Goal: Task Accomplishment & Management: Use online tool/utility

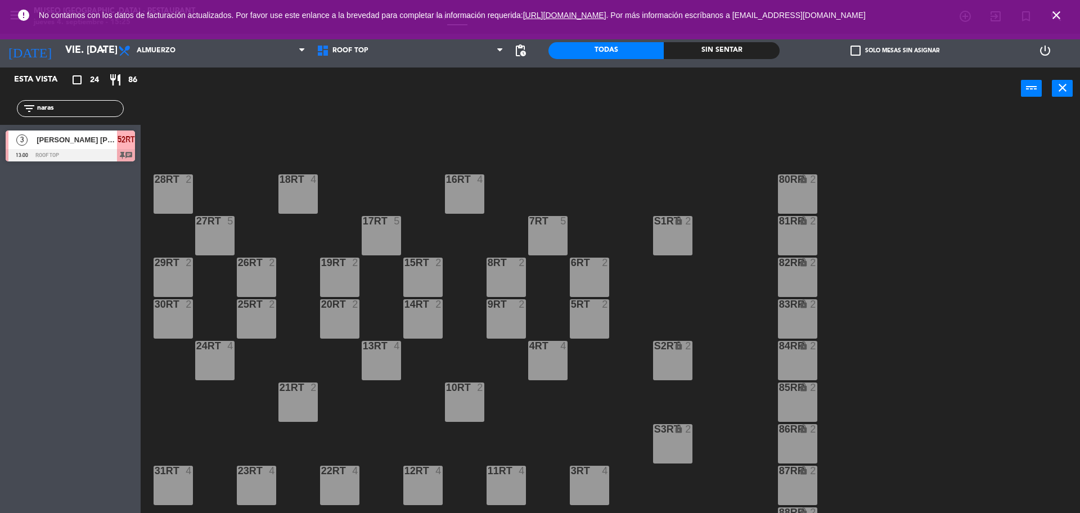
scroll to position [447, 0]
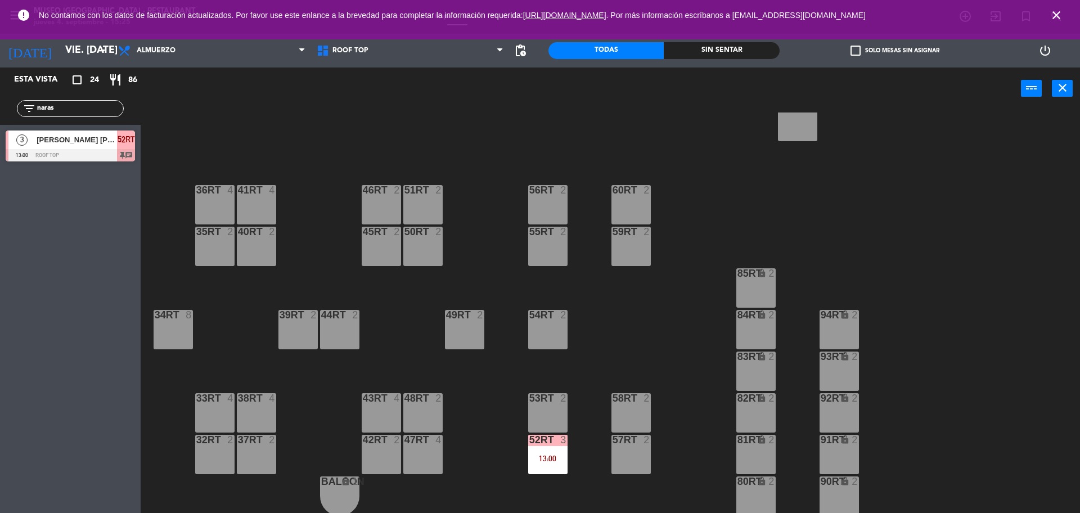
click at [84, 115] on div "filter_list naras" at bounding box center [70, 108] width 107 height 17
drag, startPoint x: 82, startPoint y: 110, endPoint x: 0, endPoint y: 111, distance: 82.1
click at [0, 111] on div "filter_list naras" at bounding box center [70, 108] width 141 height 33
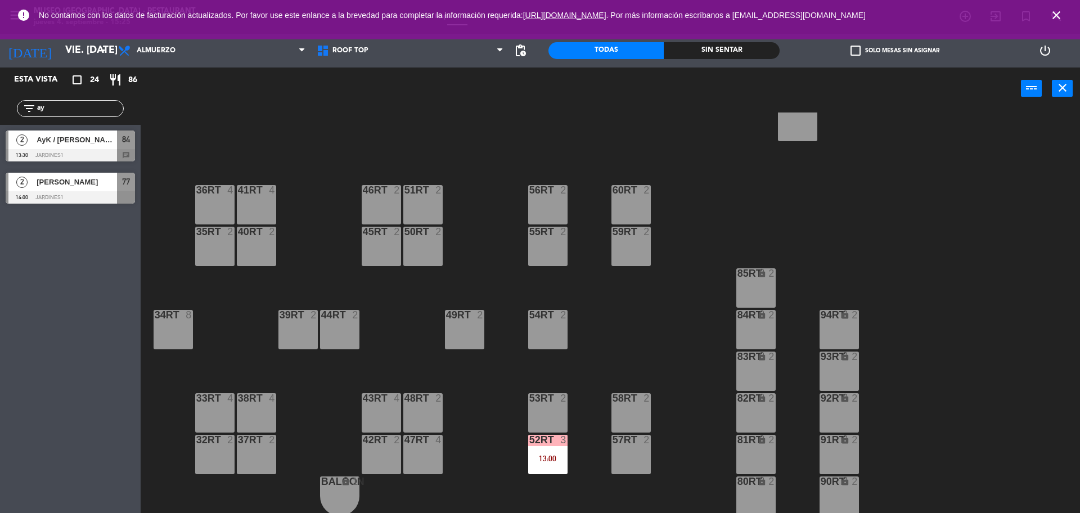
type input "ay"
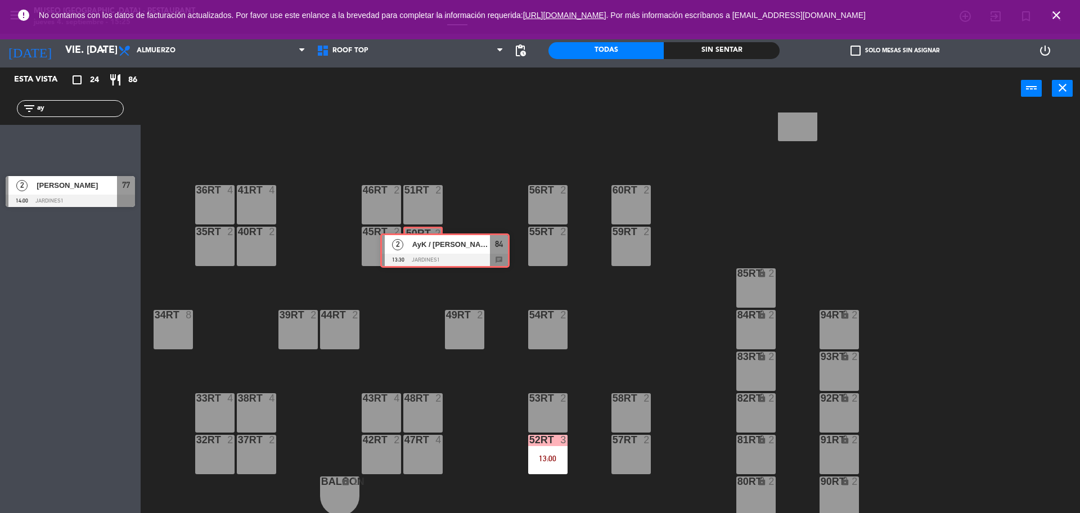
drag, startPoint x: 44, startPoint y: 151, endPoint x: 416, endPoint y: 251, distance: 385.6
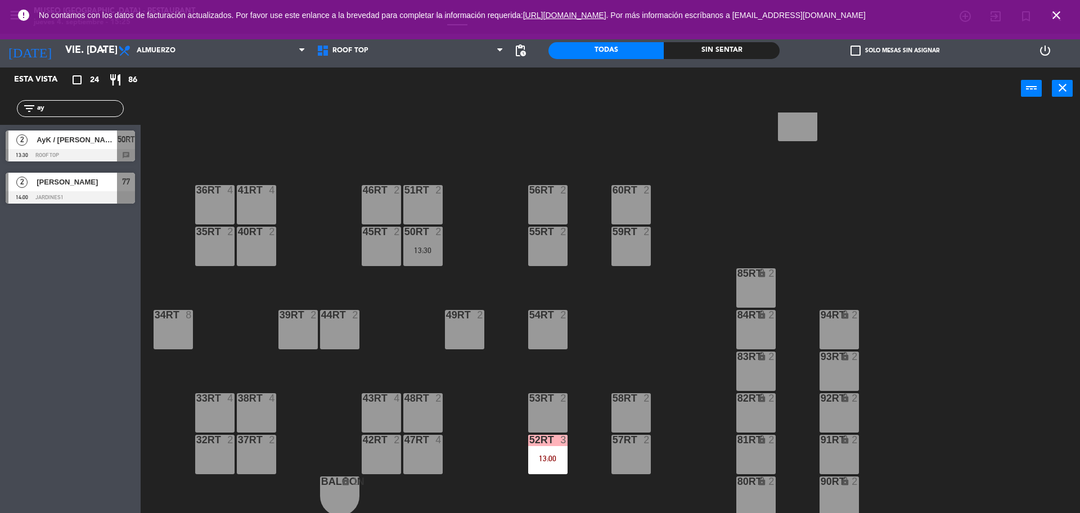
click at [479, 265] on div "18RT 4 16RT 4 28RT 2 80RR lock 2 27RT 5 7RT 5 S1RT lock 2 17RT 5 81RR lock 2 29…" at bounding box center [615, 313] width 928 height 403
click at [513, 263] on div "18RT 4 16RT 4 28RT 2 80RR lock 2 27RT 5 7RT 5 S1RT lock 2 17RT 5 81RR lock 2 29…" at bounding box center [615, 313] width 928 height 403
click at [489, 241] on div "18RT 4 16RT 4 28RT 2 80RR lock 2 27RT 5 7RT 5 S1RT lock 2 17RT 5 81RR lock 2 29…" at bounding box center [615, 313] width 928 height 403
click at [387, 230] on div at bounding box center [381, 232] width 19 height 10
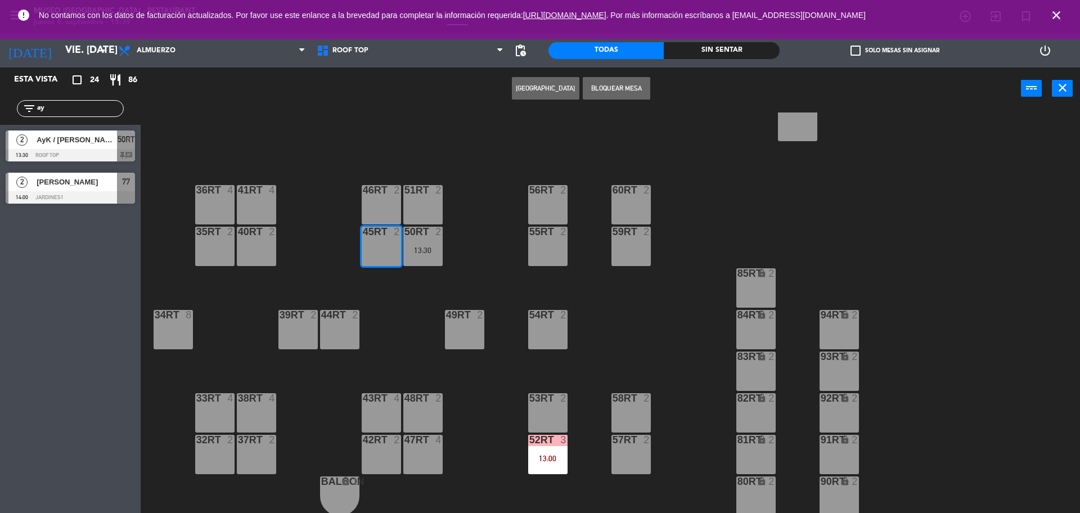
click at [479, 267] on div "18RT 4 16RT 4 28RT 2 80RR lock 2 27RT 5 7RT 5 S1RT lock 2 17RT 5 81RR lock 2 29…" at bounding box center [615, 313] width 928 height 403
click at [421, 252] on div "13:30" at bounding box center [422, 250] width 39 height 8
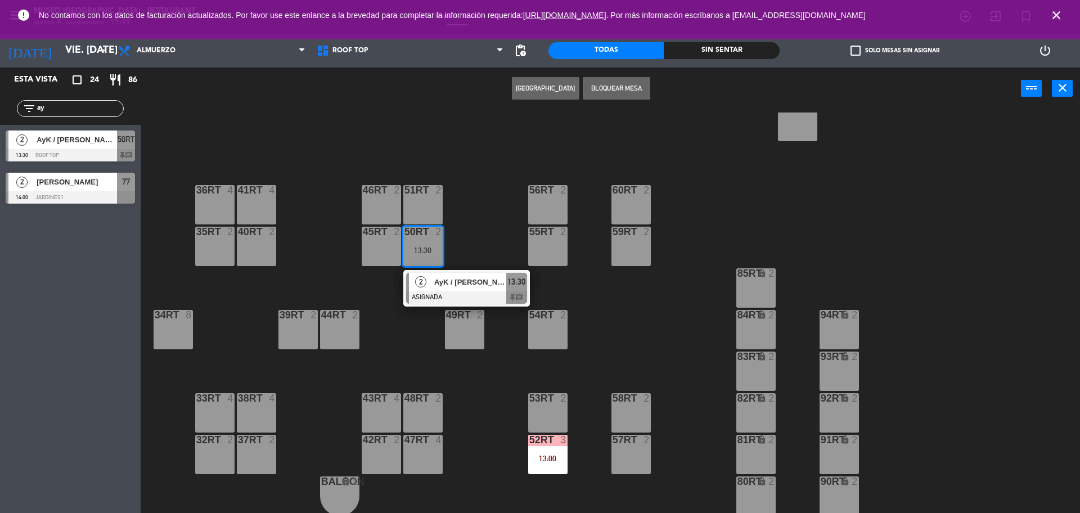
click at [475, 298] on div at bounding box center [466, 297] width 121 height 12
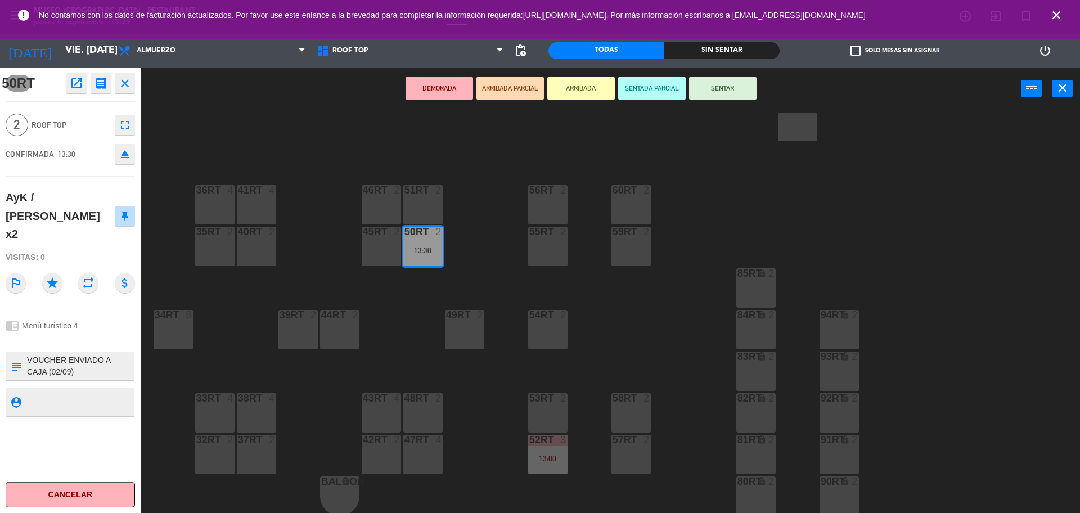
click at [443, 87] on button "DEMORADA" at bounding box center [438, 88] width 67 height 22
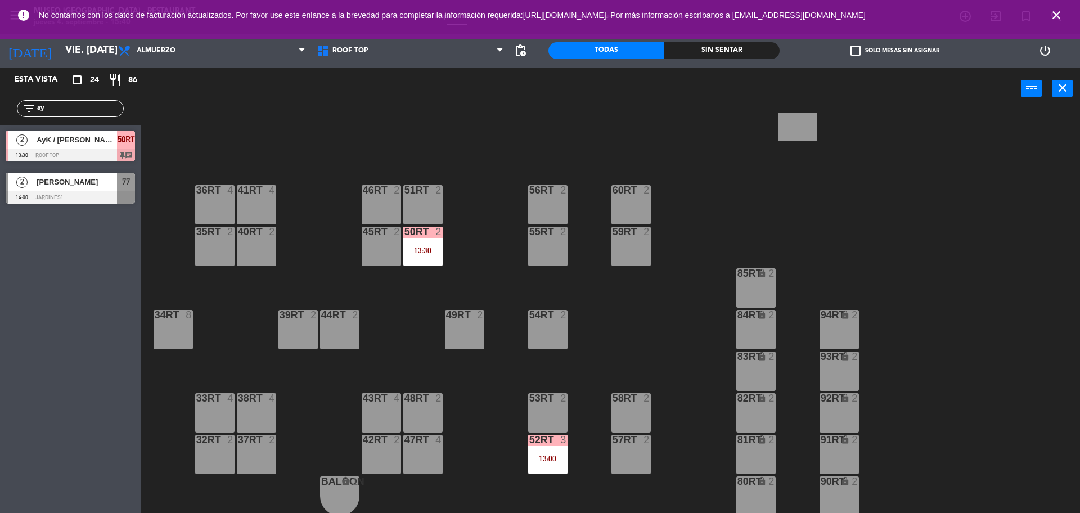
drag, startPoint x: 106, startPoint y: 109, endPoint x: 0, endPoint y: 103, distance: 105.8
click at [0, 103] on div "filter_list ay" at bounding box center [70, 108] width 141 height 33
type input "ferr"
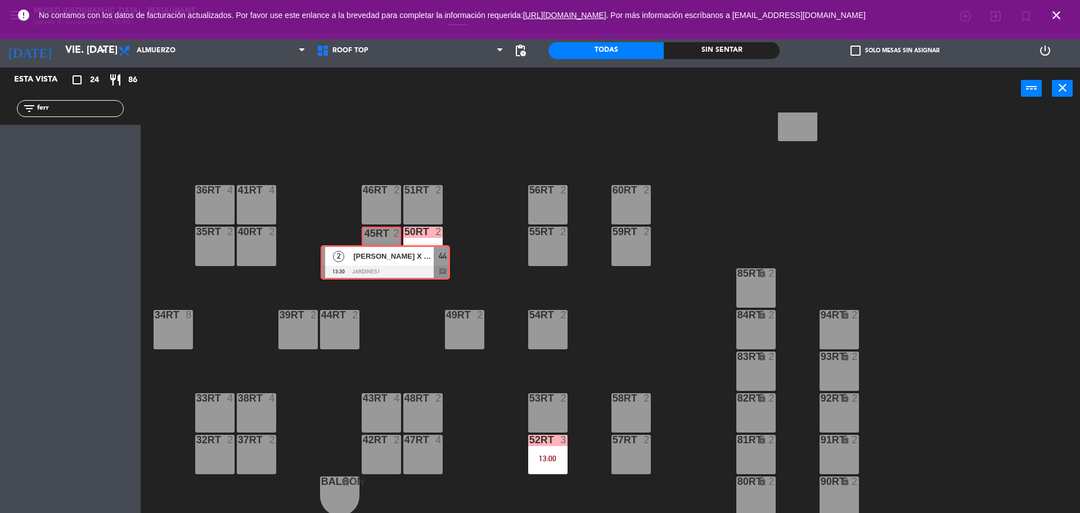
drag, startPoint x: 59, startPoint y: 145, endPoint x: 373, endPoint y: 258, distance: 334.0
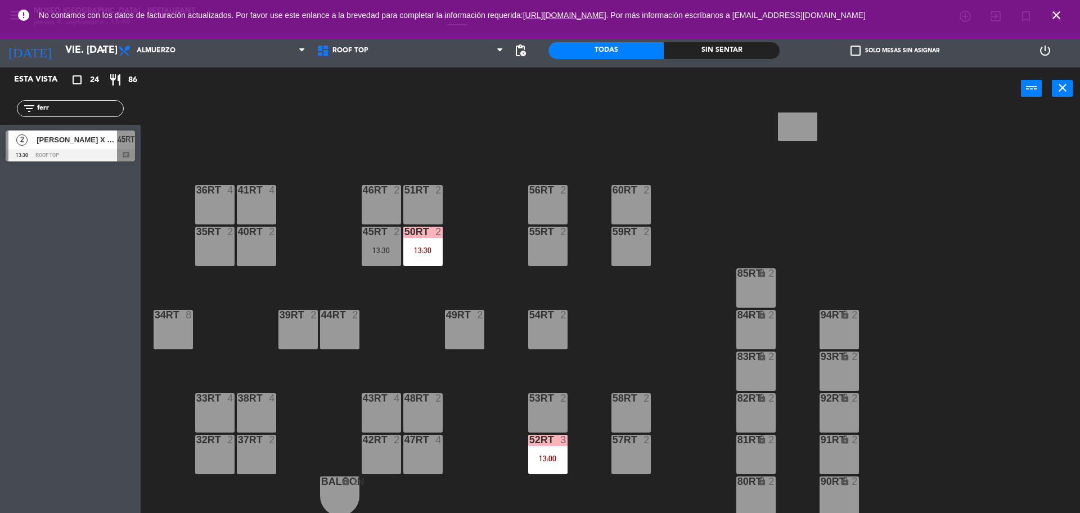
click at [406, 341] on div "18RT 4 16RT 4 28RT 2 80RR lock 2 27RT 5 7RT 5 S1RT lock 2 17RT 5 81RR lock 2 29…" at bounding box center [615, 313] width 928 height 403
drag, startPoint x: 86, startPoint y: 107, endPoint x: 0, endPoint y: 125, distance: 87.9
click at [0, 125] on div "Esta vista crop_square 24 restaurant 86 filter_list ferr 2 [PERSON_NAME] X 2/IN…" at bounding box center [70, 117] width 141 height 100
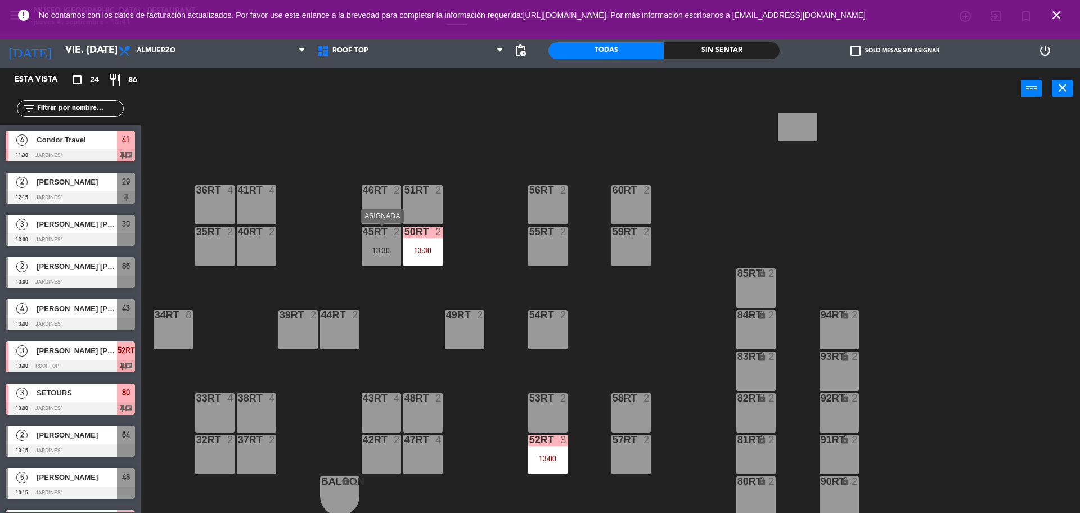
click at [378, 240] on div "45RT 2 13:30" at bounding box center [381, 246] width 39 height 39
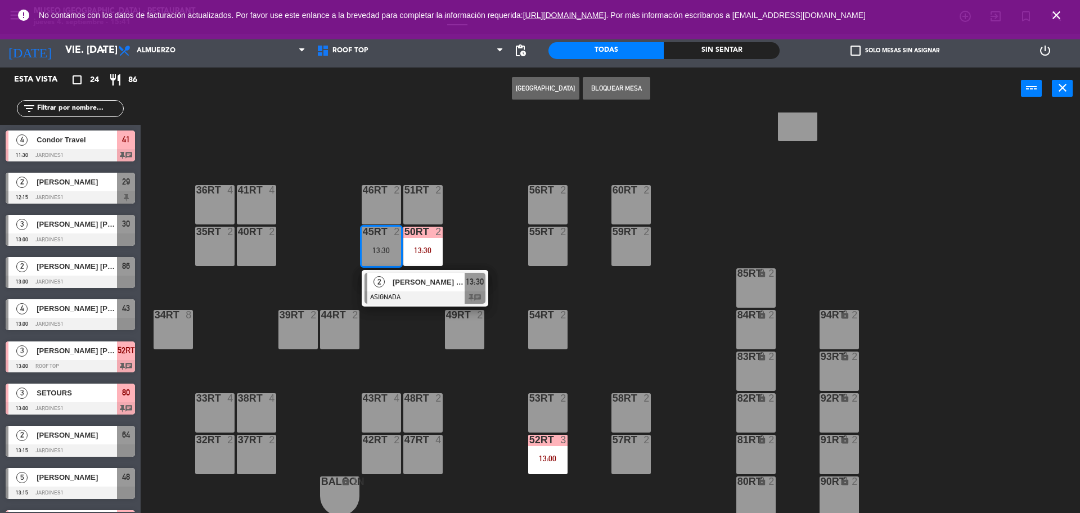
click at [436, 291] on div at bounding box center [424, 297] width 121 height 12
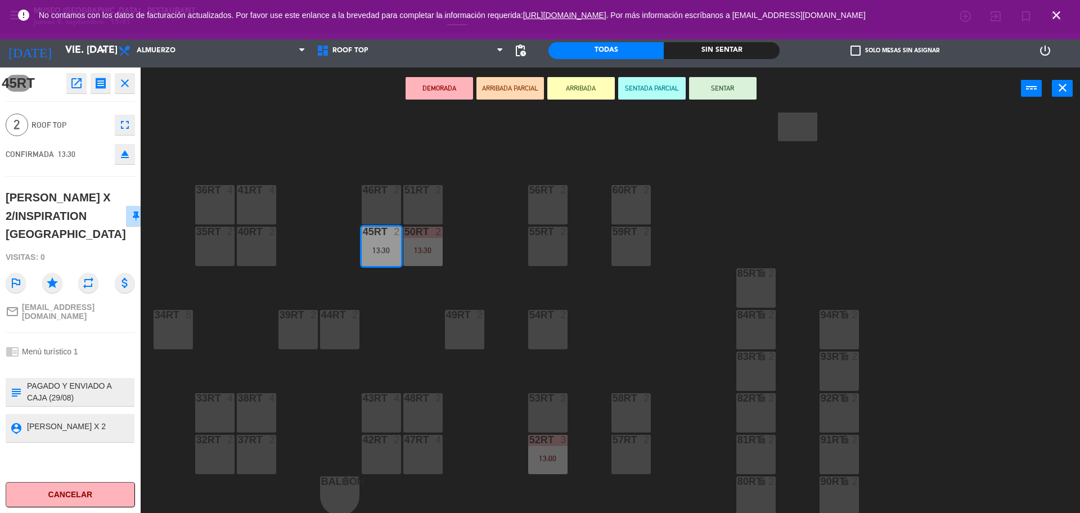
click at [446, 77] on button "DEMORADA" at bounding box center [438, 88] width 67 height 22
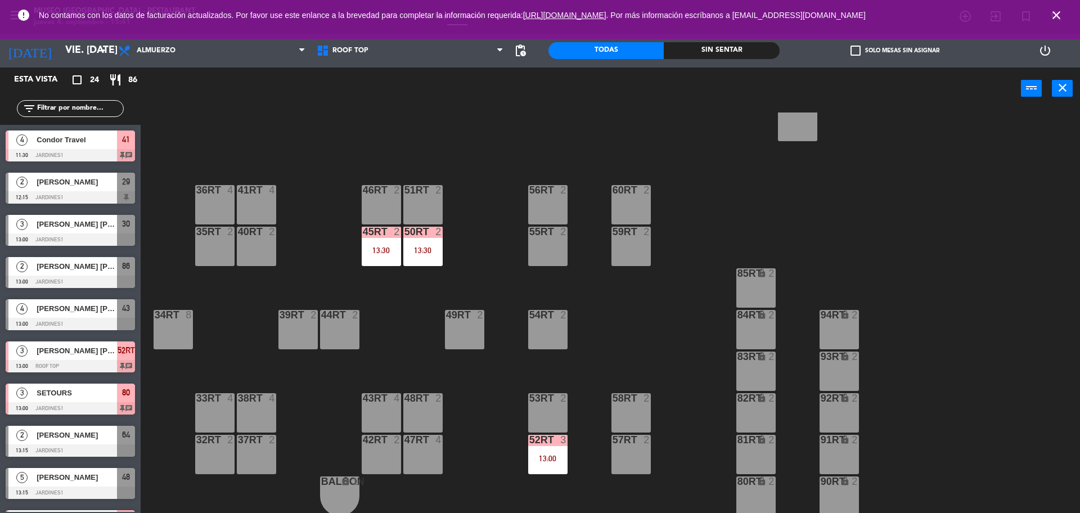
scroll to position [3, 0]
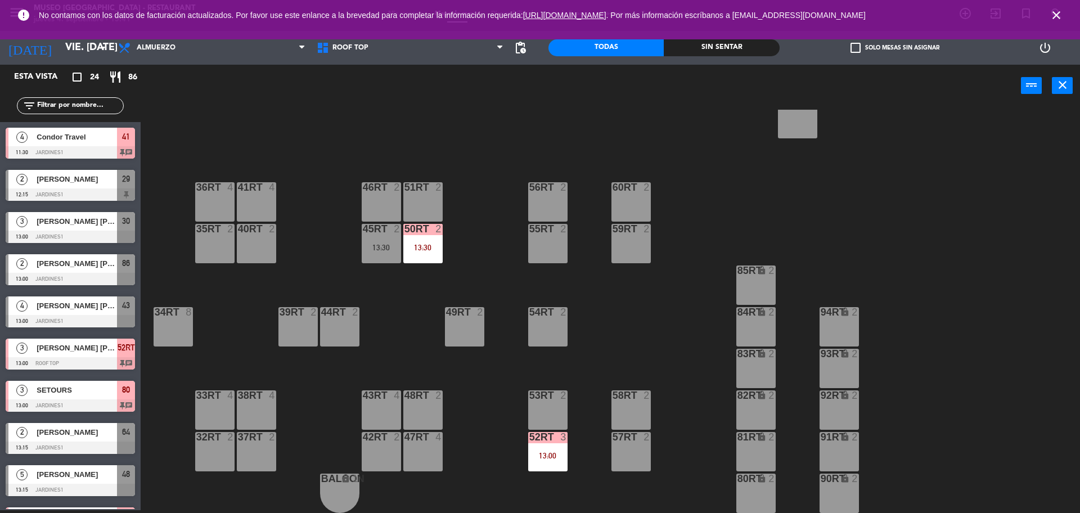
click at [94, 101] on input "text" at bounding box center [79, 106] width 87 height 12
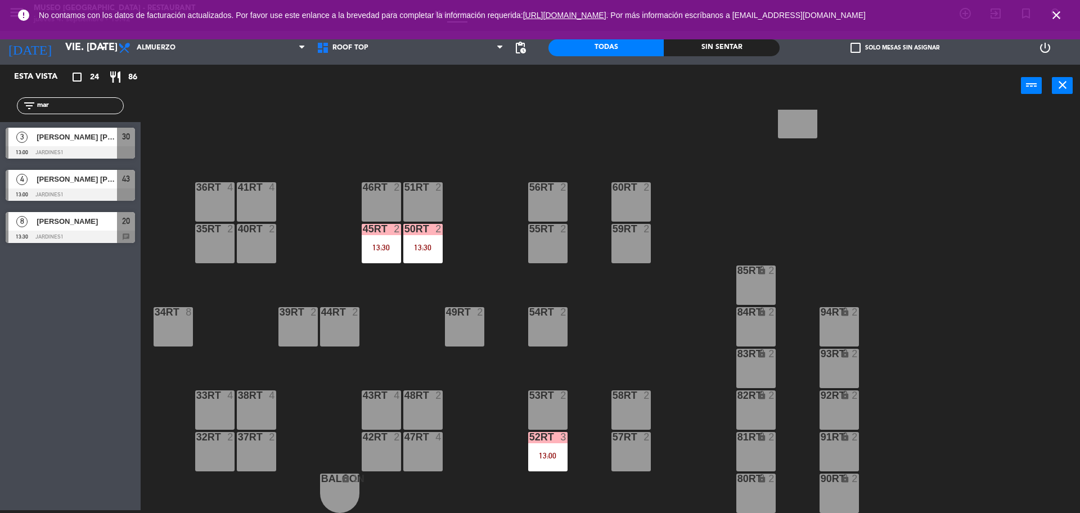
type input "mar"
click at [53, 375] on div "Esta vista crop_square 24 restaurant 86 filter_list [DATE] [PERSON_NAME] [PERSO…" at bounding box center [70, 287] width 141 height 445
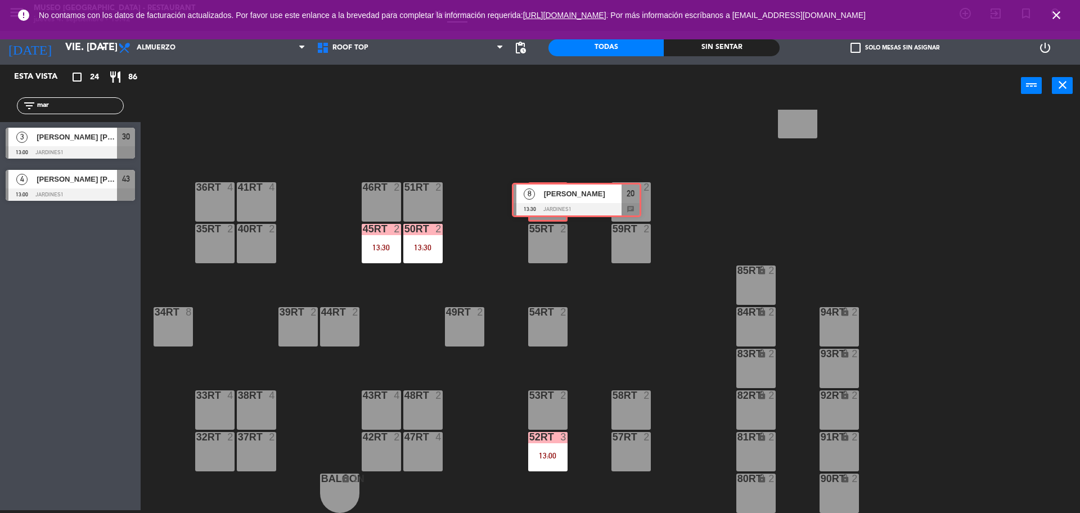
drag, startPoint x: 34, startPoint y: 229, endPoint x: 539, endPoint y: 200, distance: 505.8
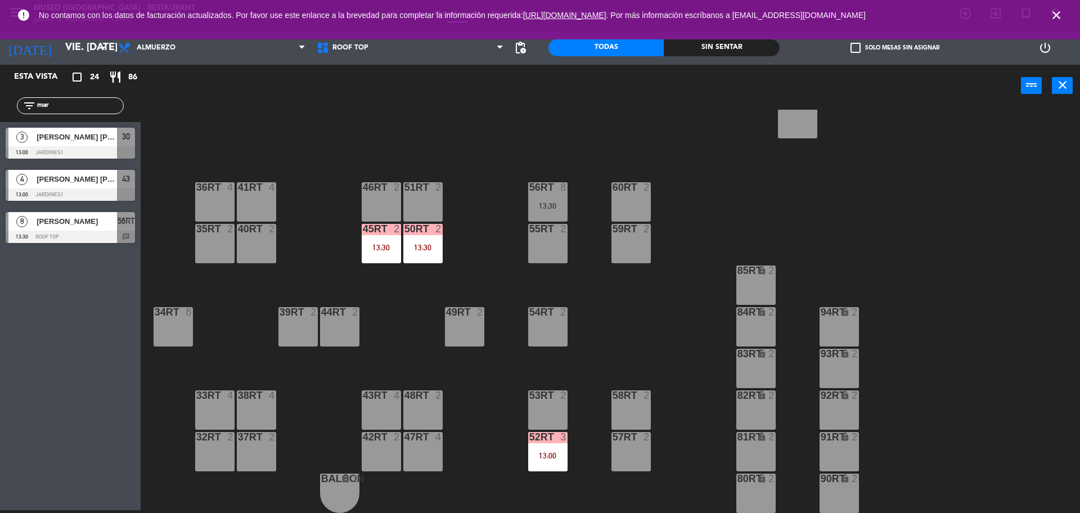
click at [498, 147] on div "18RT 4 16RT 4 28RT 2 80RR lock 2 27RT 5 7RT 5 S1RT lock 2 17RT 5 81RR lock 2 29…" at bounding box center [615, 311] width 928 height 403
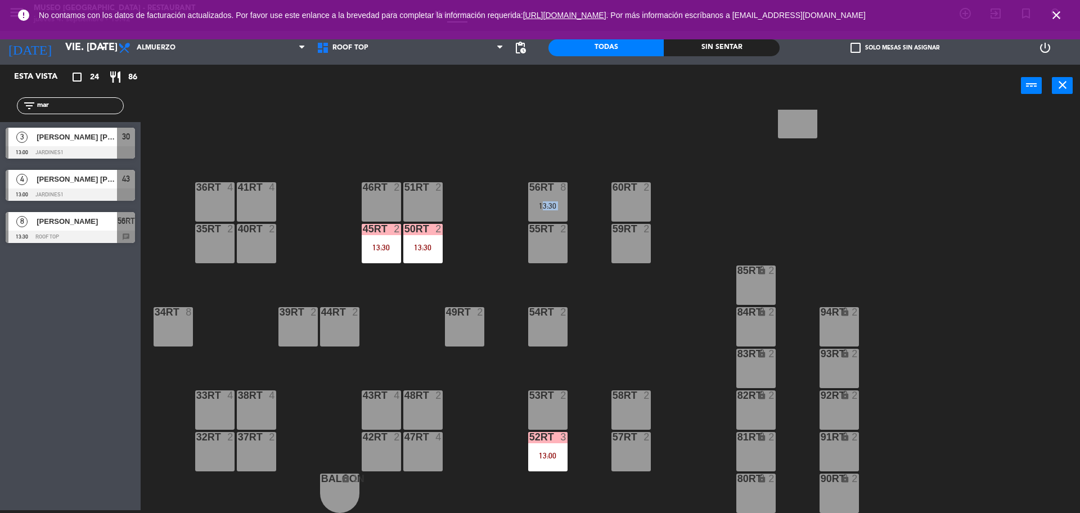
click at [498, 147] on div "18RT 4 16RT 4 28RT 2 80RR lock 2 27RT 5 7RT 5 S1RT lock 2 17RT 5 81RR lock 2 29…" at bounding box center [615, 311] width 928 height 403
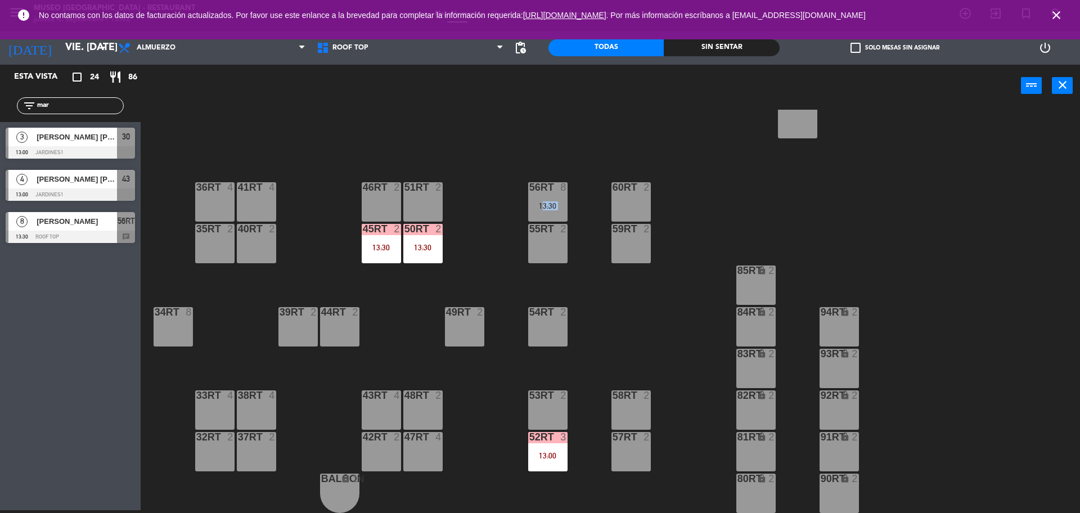
click at [498, 147] on div "18RT 4 16RT 4 28RT 2 80RR lock 2 27RT 5 7RT 5 S1RT lock 2 17RT 5 81RR lock 2 29…" at bounding box center [615, 311] width 928 height 403
click at [530, 186] on div "56RT" at bounding box center [529, 187] width 1 height 10
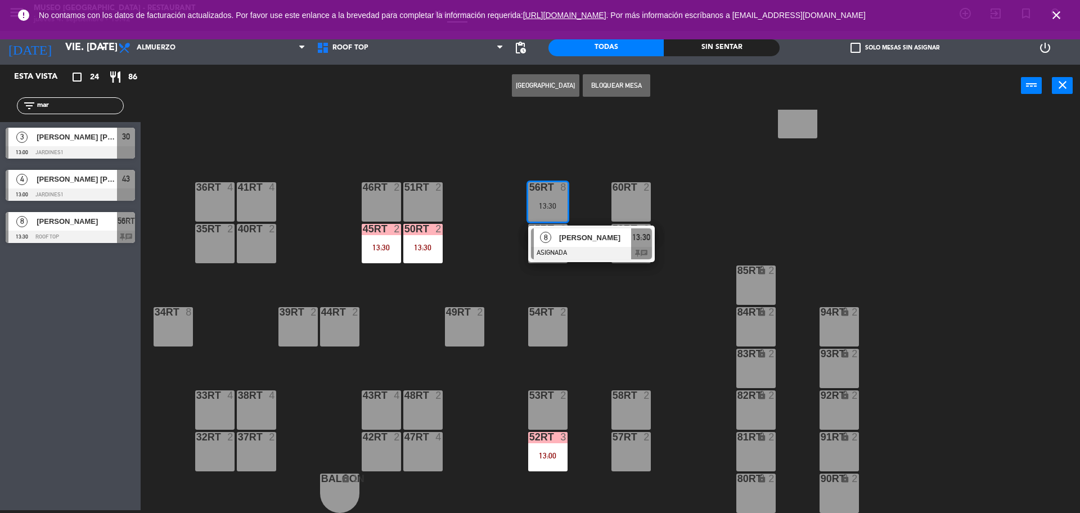
click at [588, 248] on div at bounding box center [591, 253] width 121 height 12
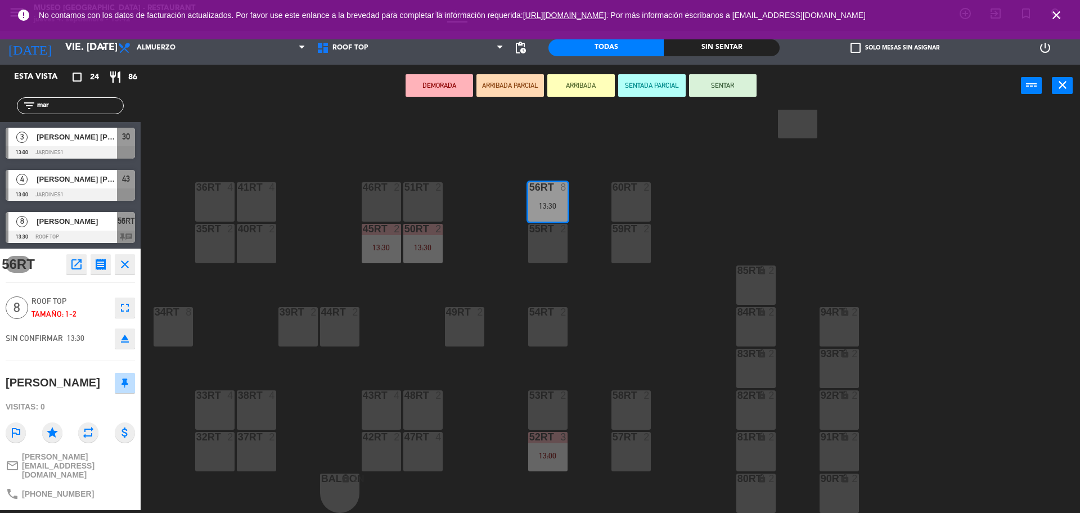
click at [554, 238] on div "55RT 2" at bounding box center [547, 243] width 39 height 39
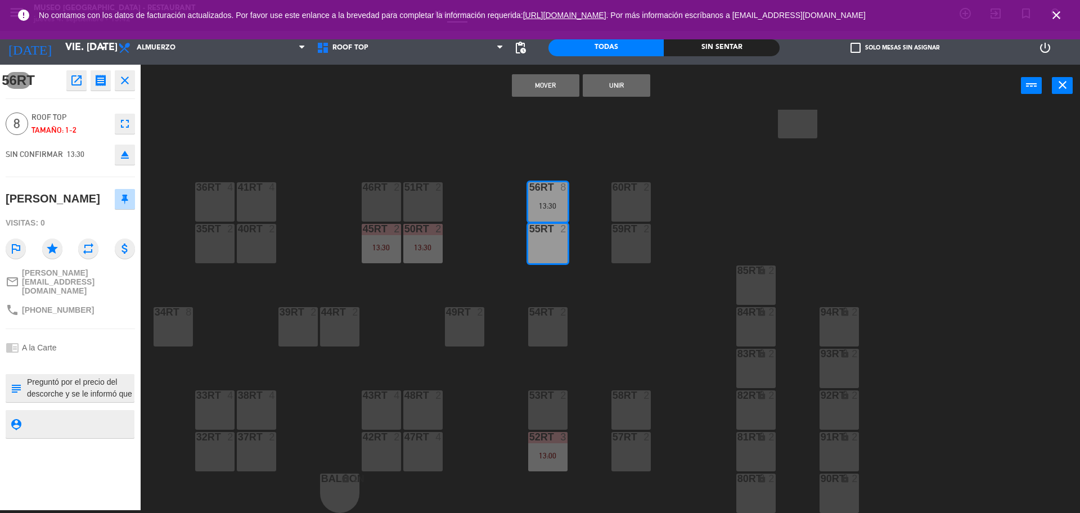
click at [640, 87] on button "Unir" at bounding box center [616, 85] width 67 height 22
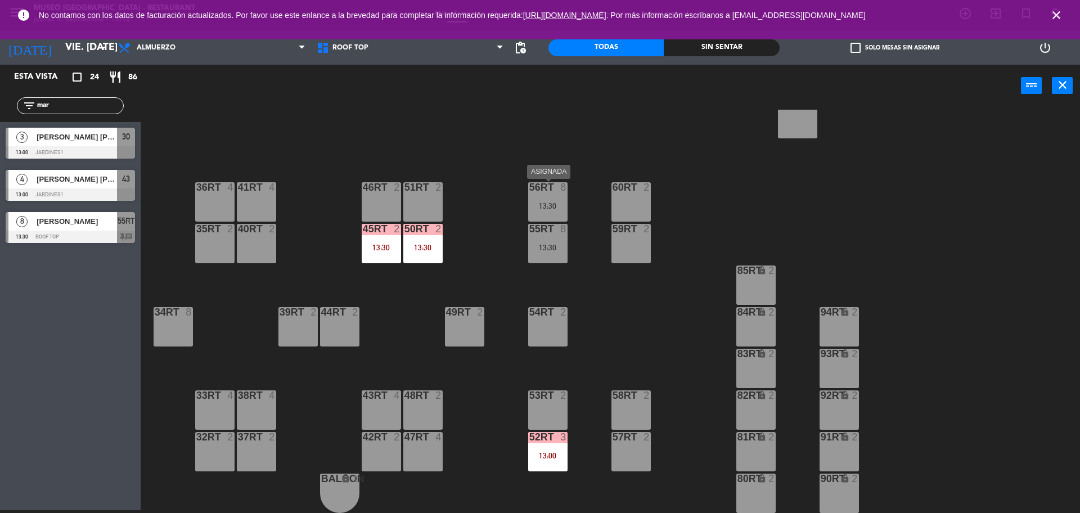
click at [547, 197] on div "56RT 8 13:30" at bounding box center [547, 201] width 39 height 39
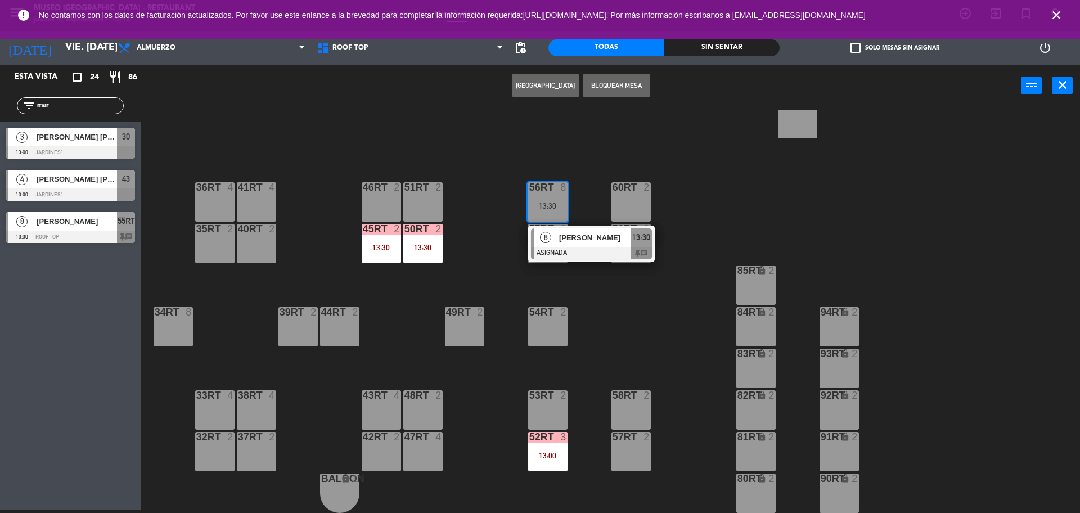
click at [583, 219] on div "18RT 4 16RT 4 28RT 2 80RR lock 2 27RT 5 7RT 5 S1RT lock 2 17RT 5 81RR lock 2 29…" at bounding box center [615, 311] width 928 height 403
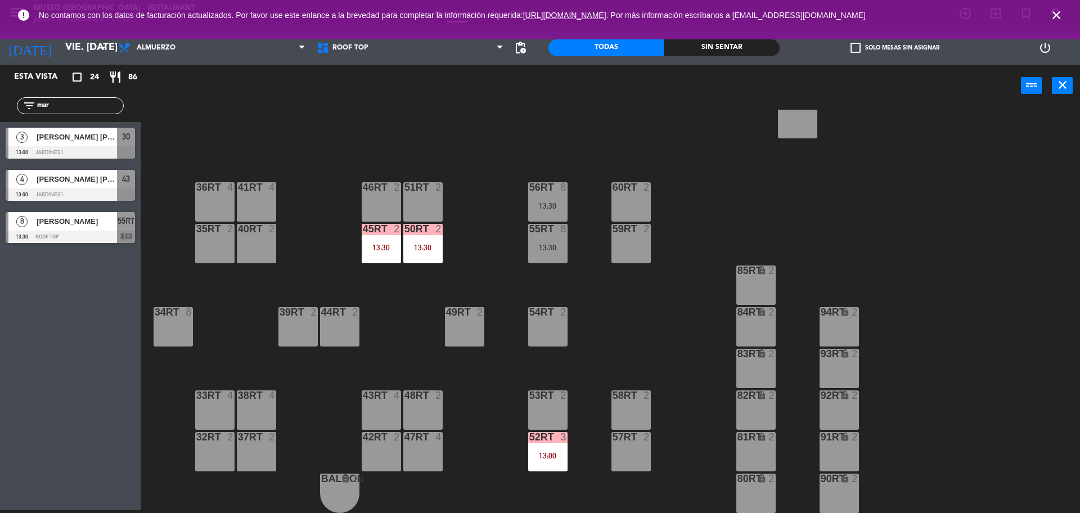
click at [557, 200] on div "56RT 8 13:30" at bounding box center [547, 201] width 39 height 39
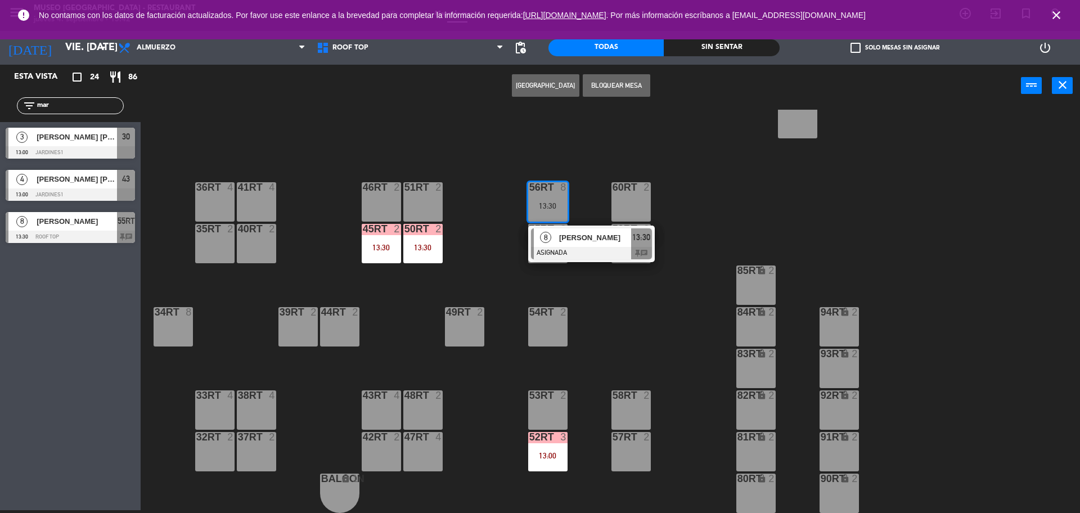
click at [597, 254] on div at bounding box center [591, 253] width 121 height 12
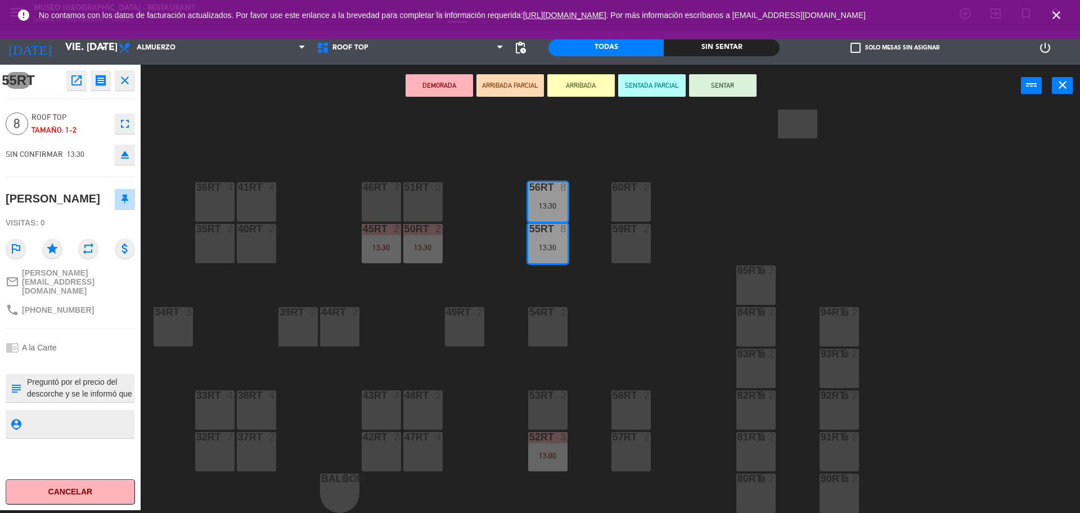
click at [444, 92] on button "DEMORADA" at bounding box center [438, 85] width 67 height 22
